Goal: Information Seeking & Learning: Learn about a topic

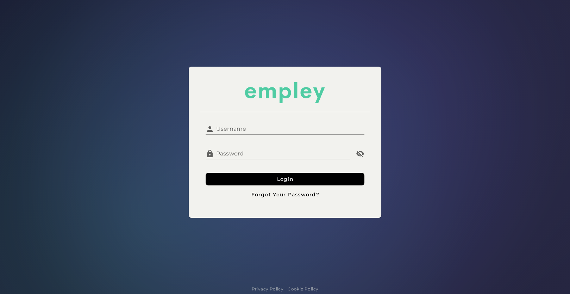
click at [250, 127] on input "Username" at bounding box center [289, 126] width 151 height 17
type input "**********"
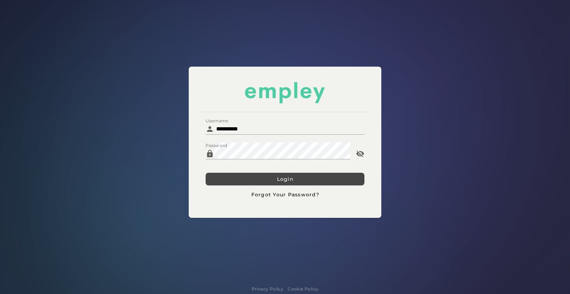
click at [244, 182] on button "Login" at bounding box center [285, 179] width 159 height 13
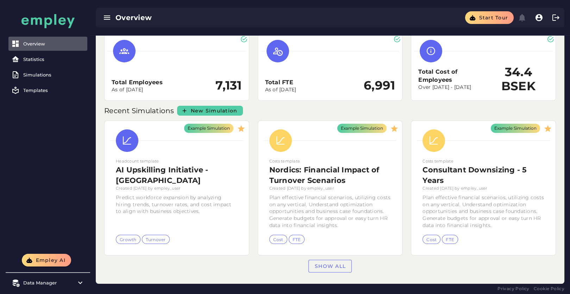
scroll to position [31, 0]
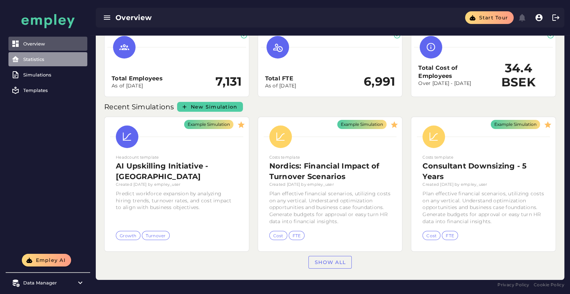
click at [37, 60] on div "Statistics" at bounding box center [53, 59] width 61 height 6
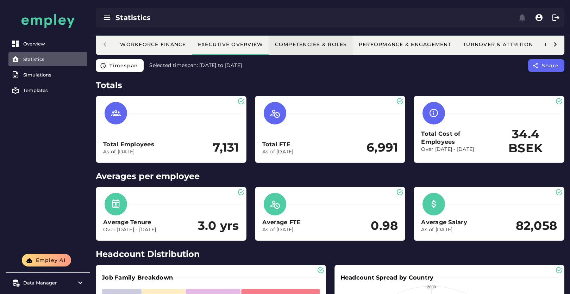
click at [312, 46] on div "Competencies & Roles" at bounding box center [310, 44] width 73 height 6
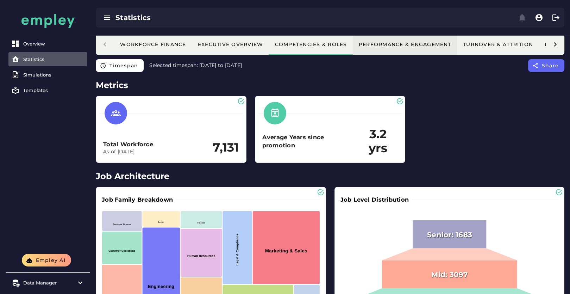
click at [396, 40] on button "Performance & Engagement" at bounding box center [405, 44] width 104 height 21
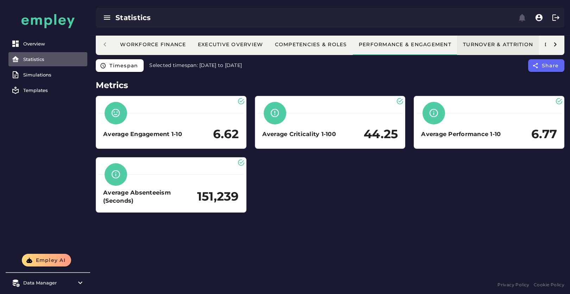
click at [491, 42] on div "Turnover & Attrition" at bounding box center [498, 44] width 70 height 6
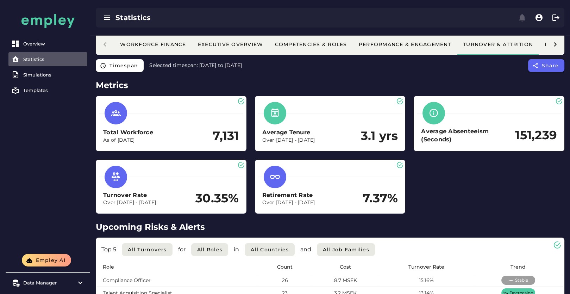
click at [554, 42] on icon at bounding box center [555, 44] width 8 height 8
click at [412, 45] on div "Demand & Supply" at bounding box center [418, 44] width 57 height 6
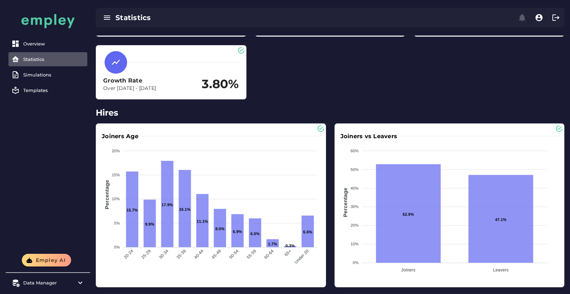
scroll to position [0, 0]
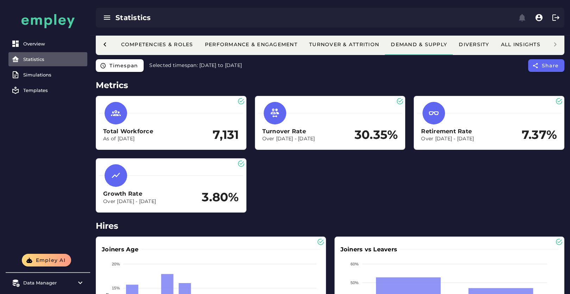
click at [469, 30] on div "Statistics" at bounding box center [330, 17] width 480 height 35
click at [467, 44] on div "Diversity" at bounding box center [473, 44] width 31 height 6
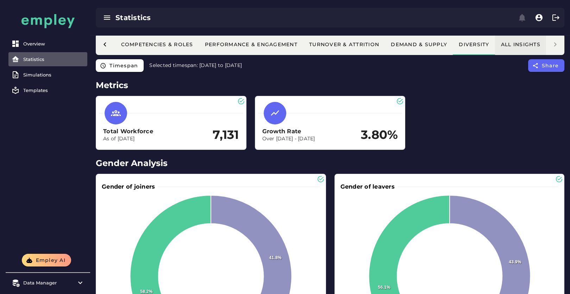
click at [510, 45] on div "All Insights" at bounding box center [521, 44] width 40 height 6
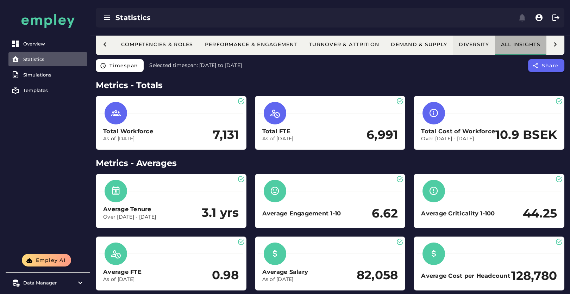
scroll to position [0, 156]
click at [464, 44] on div "Diversity" at bounding box center [473, 44] width 31 height 6
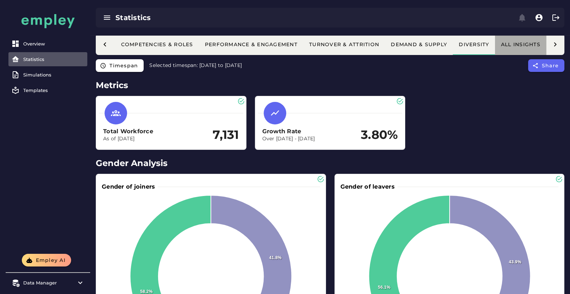
click at [520, 42] on div "All Insights" at bounding box center [521, 44] width 40 height 6
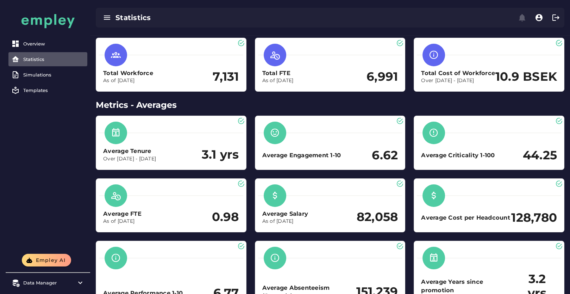
scroll to position [0, 0]
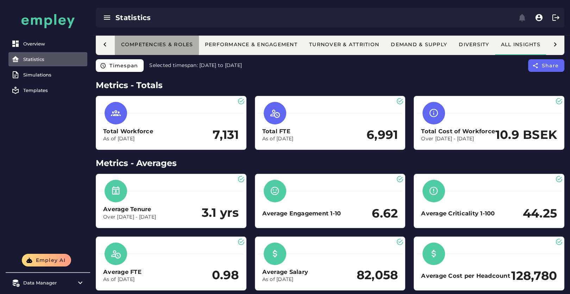
click at [166, 44] on div "Competencies & Roles" at bounding box center [156, 44] width 73 height 6
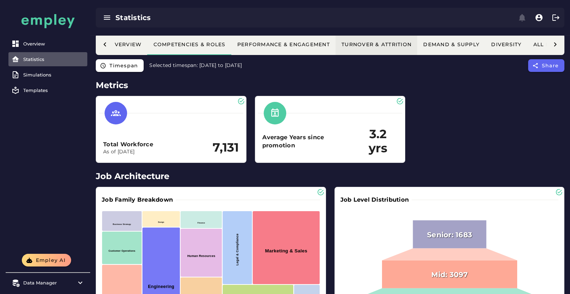
click at [380, 42] on div "Turnover & Attrition" at bounding box center [376, 44] width 70 height 6
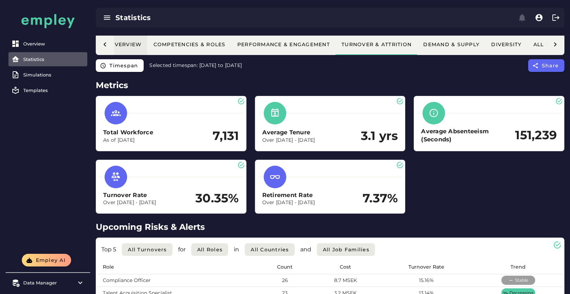
click at [126, 39] on div "Workforce Finance Executive Overview Competencies & Roles Performance & Engagem…" at bounding box center [286, 44] width 586 height 21
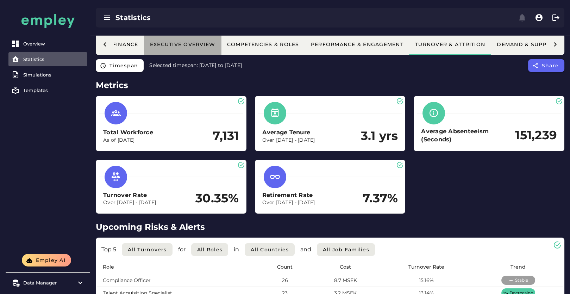
scroll to position [0, 46]
click at [198, 38] on button "Executive Overview" at bounding box center [183, 44] width 77 height 21
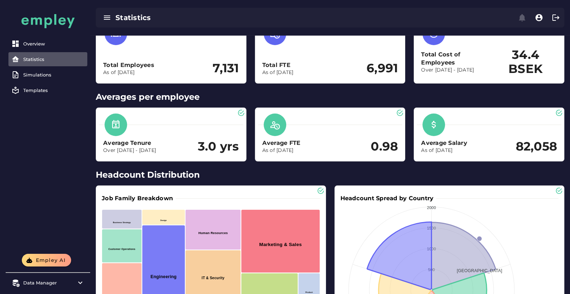
scroll to position [0, 0]
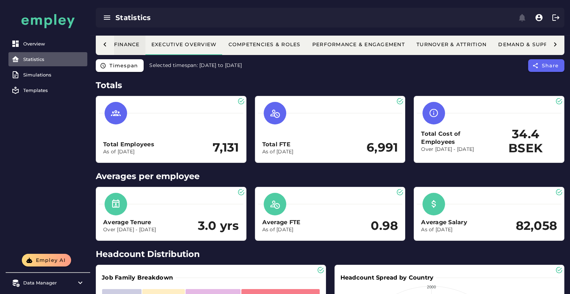
click at [120, 43] on div "Workforce Finance" at bounding box center [106, 44] width 67 height 6
click at [140, 37] on button "Workforce Finance" at bounding box center [107, 44] width 78 height 21
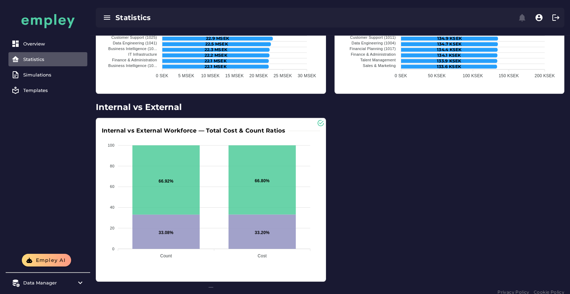
scroll to position [1625, 0]
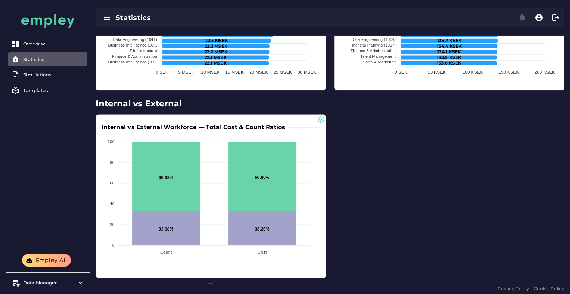
drag, startPoint x: 293, startPoint y: 125, endPoint x: 183, endPoint y: 131, distance: 110.0
click at [183, 131] on div "Internal vs External Workforce — Total Cost & Count Ratios 100 100 80 80 60 60 …" at bounding box center [211, 195] width 224 height 157
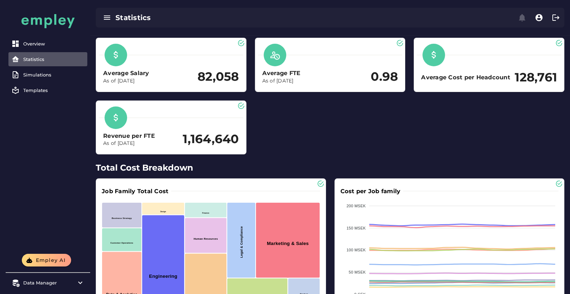
scroll to position [0, 0]
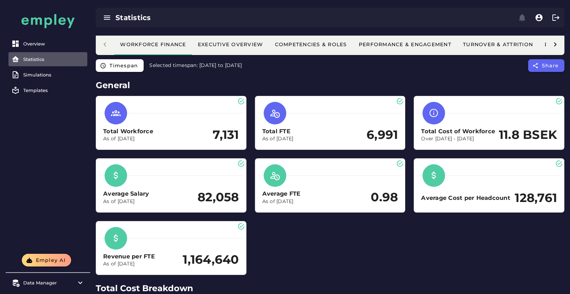
drag, startPoint x: 435, startPoint y: 173, endPoint x: 432, endPoint y: 175, distance: 4.1
click at [432, 175] on icon at bounding box center [434, 175] width 10 height 10
click at [512, 49] on button "Turnover & Attrition" at bounding box center [498, 44] width 82 height 21
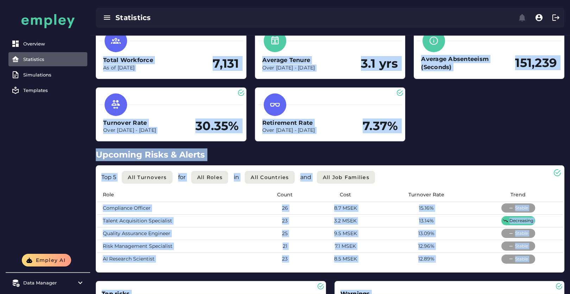
drag, startPoint x: 462, startPoint y: 187, endPoint x: 471, endPoint y: 106, distance: 82.2
click at [471, 106] on div "Total Workforce As of [DATE] 7,131 Average Tenure Over [DATE] - [DATE] 3.1 yrs …" at bounding box center [330, 82] width 477 height 126
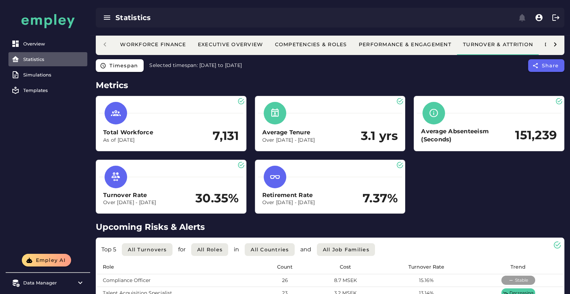
click at [556, 43] on icon at bounding box center [555, 44] width 8 height 8
click at [470, 44] on div "Diversity" at bounding box center [473, 44] width 31 height 6
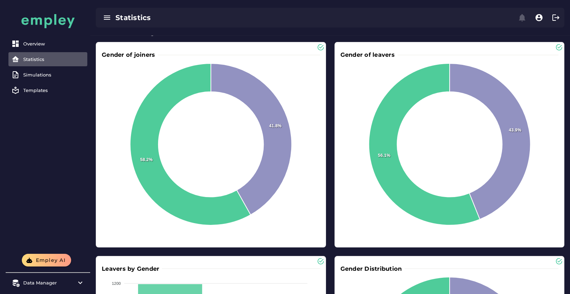
scroll to position [0, 0]
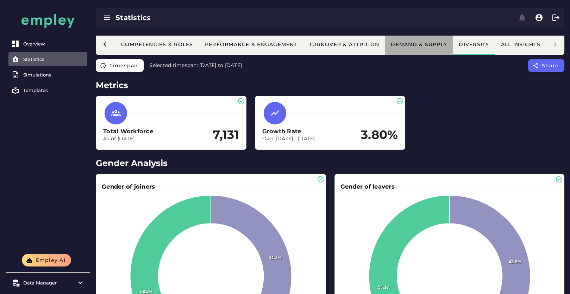
click at [419, 45] on div "Demand & Supply" at bounding box center [418, 44] width 57 height 6
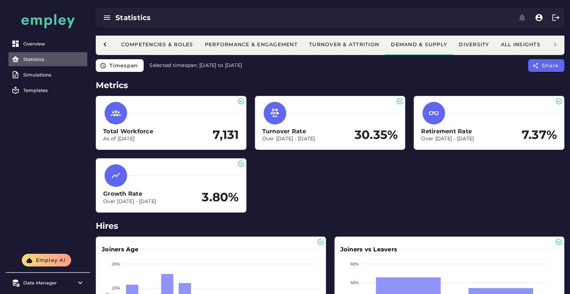
click at [108, 44] on icon at bounding box center [105, 44] width 8 height 8
click at [108, 44] on div "Workforce Finance Executive Overview Competencies & Roles Performance & Engagem…" at bounding box center [330, 44] width 469 height 21
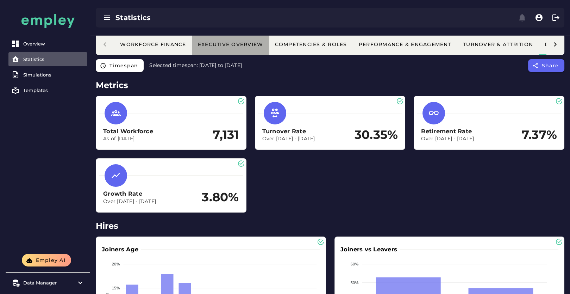
click at [201, 54] on button "Executive Overview" at bounding box center [230, 44] width 77 height 21
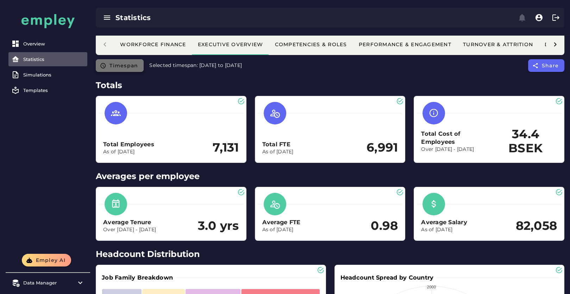
click at [138, 71] on button "Timespan" at bounding box center [120, 65] width 48 height 13
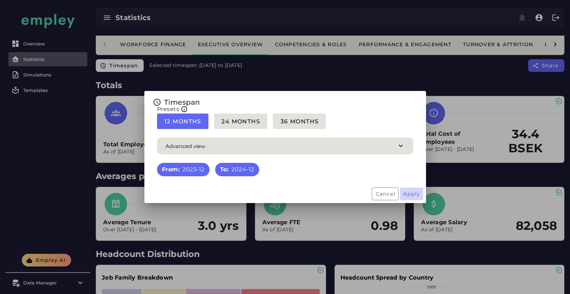
click at [410, 198] on button "Apply" at bounding box center [411, 193] width 23 height 13
